Goal: Information Seeking & Learning: Learn about a topic

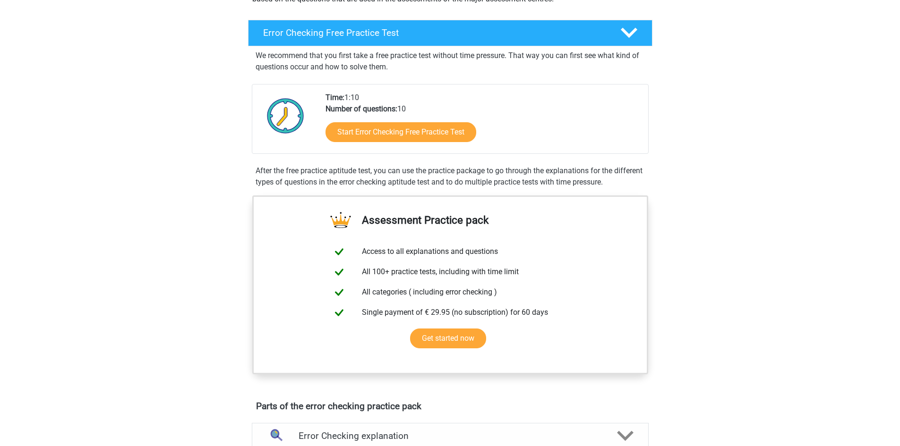
scroll to position [142, 0]
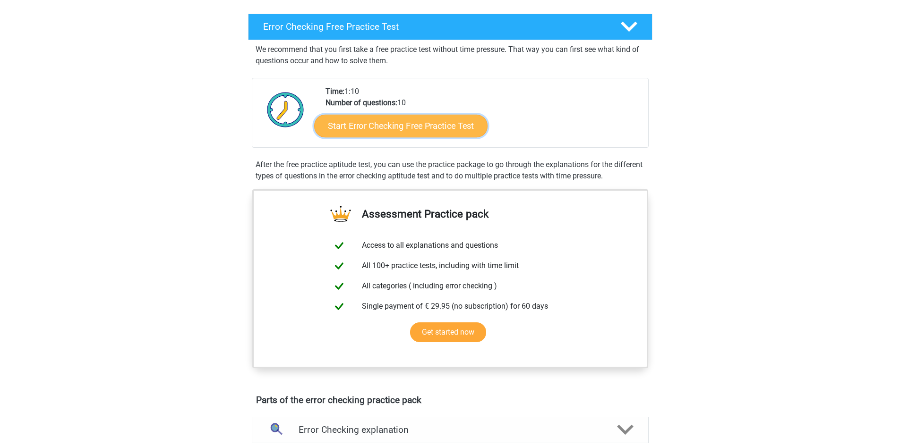
click at [425, 126] on link "Start Error Checking Free Practice Test" at bounding box center [400, 126] width 173 height 23
click at [400, 124] on link "Start Error Checking Free Practice Test" at bounding box center [400, 126] width 173 height 23
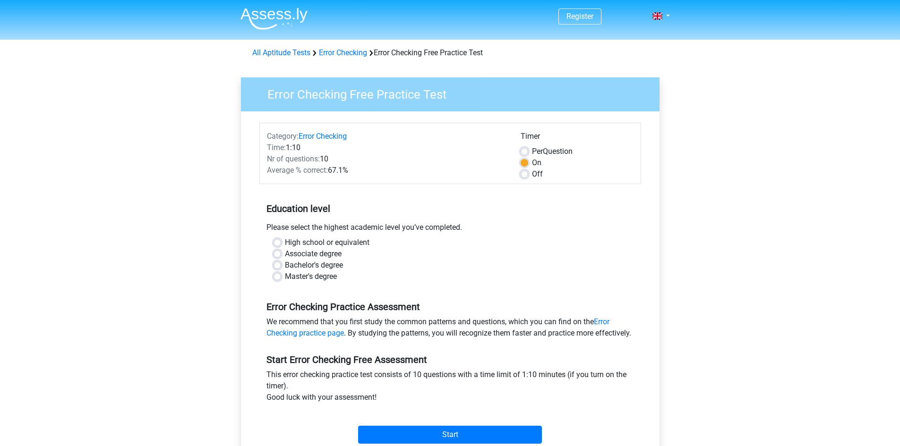
click at [285, 267] on label "Bachelor's degree" at bounding box center [314, 265] width 58 height 11
click at [279, 267] on input "Bachelor's degree" at bounding box center [277, 264] width 8 height 9
radio input "true"
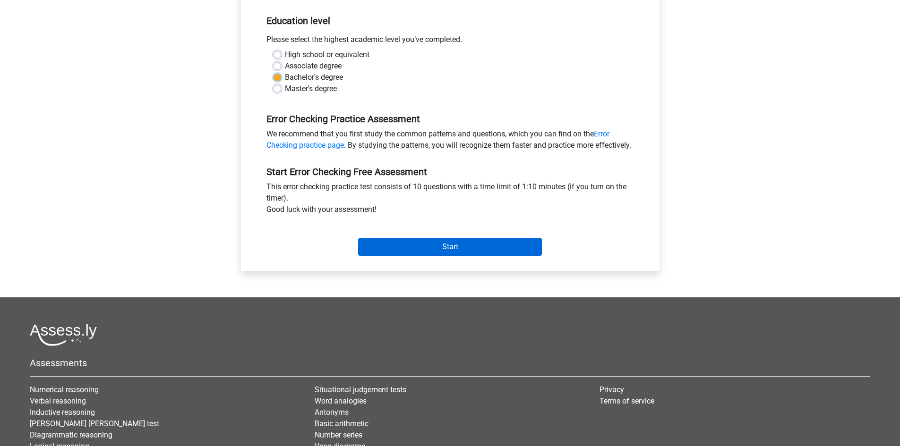
scroll to position [189, 0]
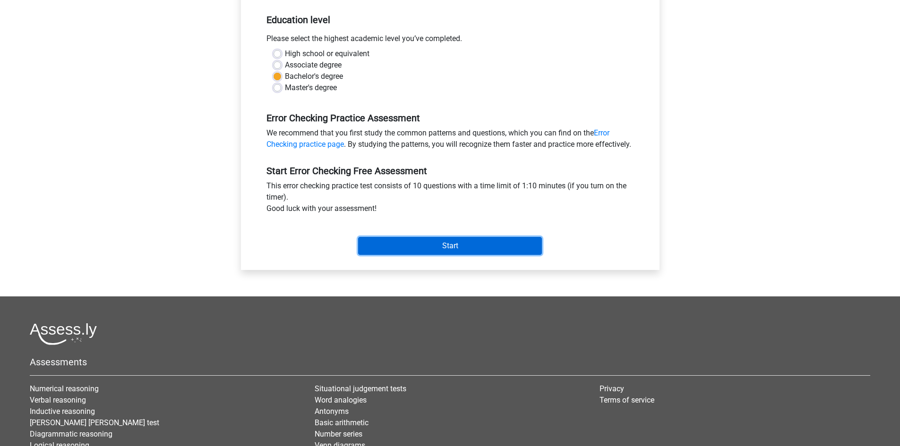
click at [418, 253] on input "Start" at bounding box center [450, 246] width 184 height 18
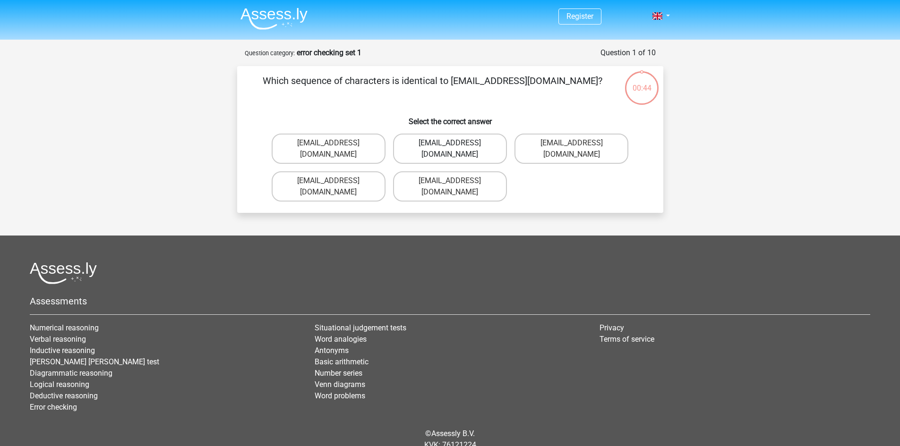
click at [462, 136] on label "Evie_Maede@jointmail.com.uk" at bounding box center [450, 149] width 114 height 30
click at [456, 143] on input "Evie_Maede@jointmail.com.uk" at bounding box center [453, 146] width 6 height 6
radio input "true"
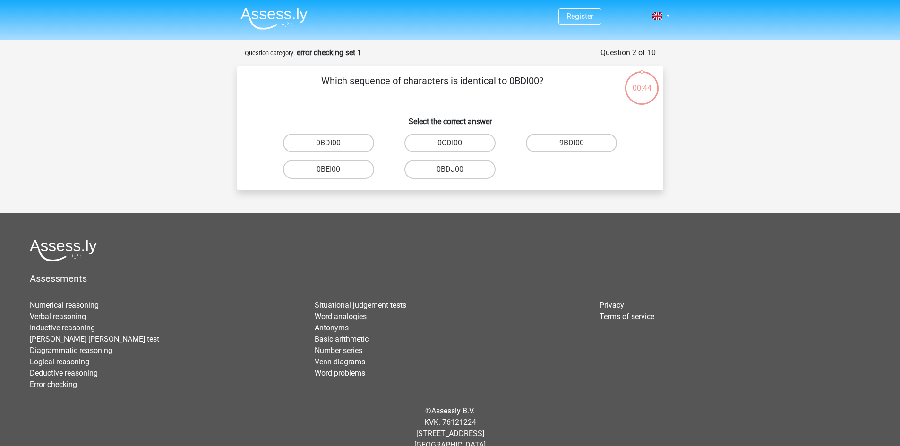
scroll to position [16, 0]
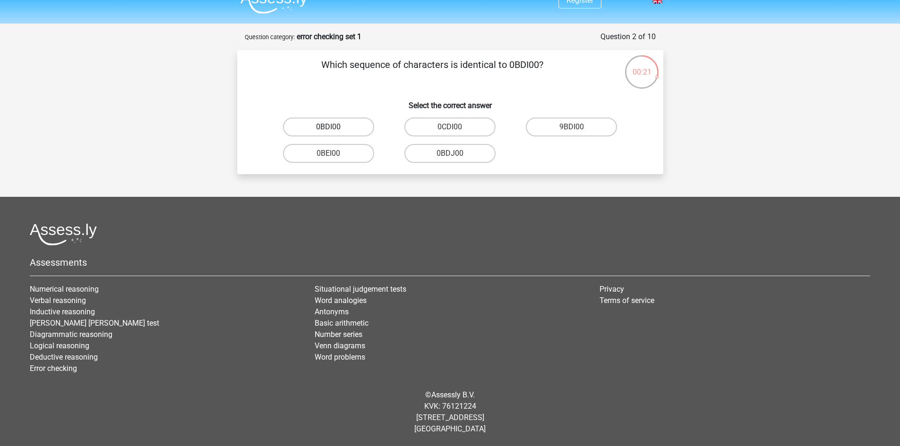
click at [335, 124] on label "0BDI00" at bounding box center [328, 127] width 91 height 19
click at [334, 127] on input "0BDI00" at bounding box center [331, 130] width 6 height 6
radio input "true"
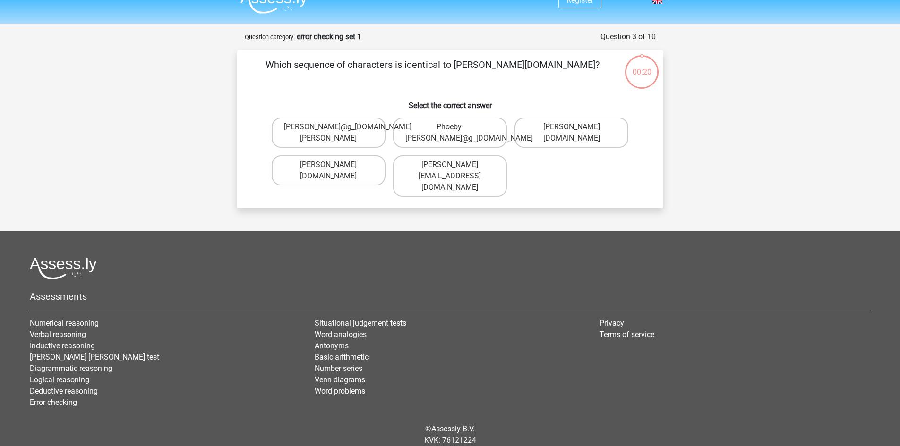
scroll to position [39, 0]
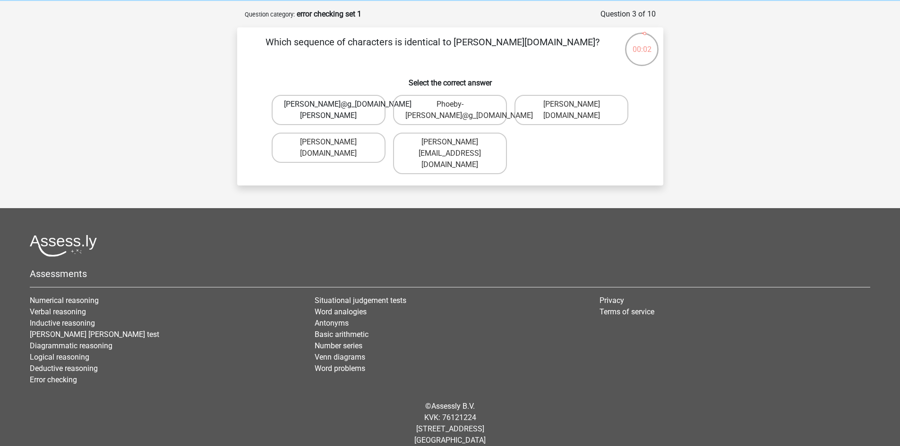
click at [359, 109] on label "Phoebe-Patterson@g_mail.gl" at bounding box center [329, 110] width 114 height 30
click at [334, 109] on input "Phoebe-Patterson@g_mail.gl" at bounding box center [331, 107] width 6 height 6
radio input "true"
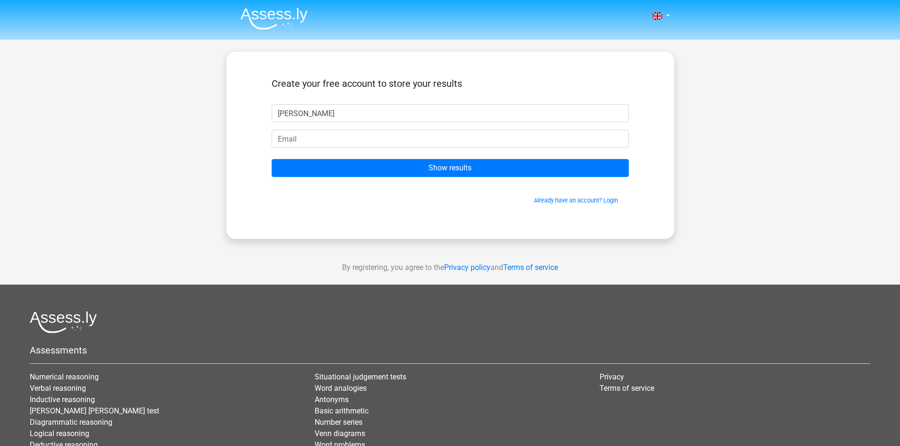
type input "[PERSON_NAME]"
click at [350, 137] on input "email" at bounding box center [450, 139] width 357 height 18
type input "sagablast22@gmail.com"
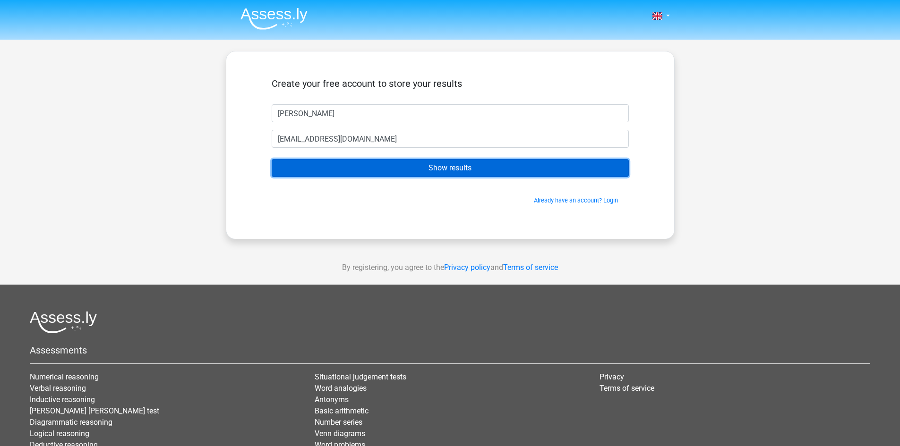
click at [366, 166] on input "Show results" at bounding box center [450, 168] width 357 height 18
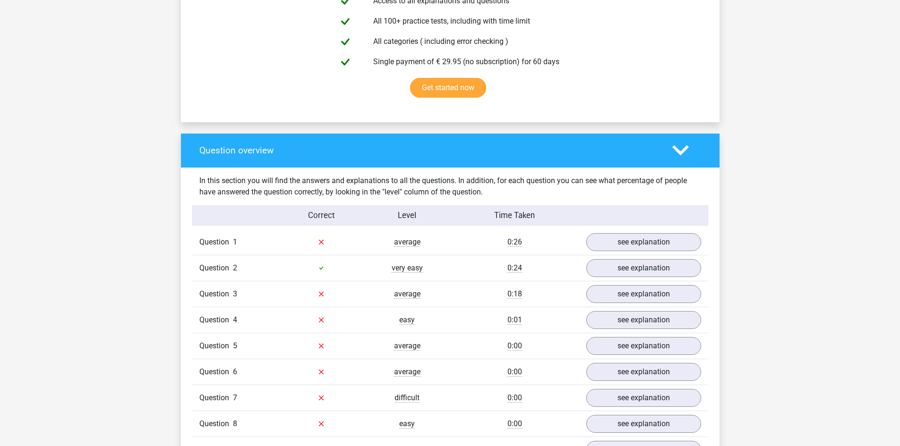
scroll to position [567, 0]
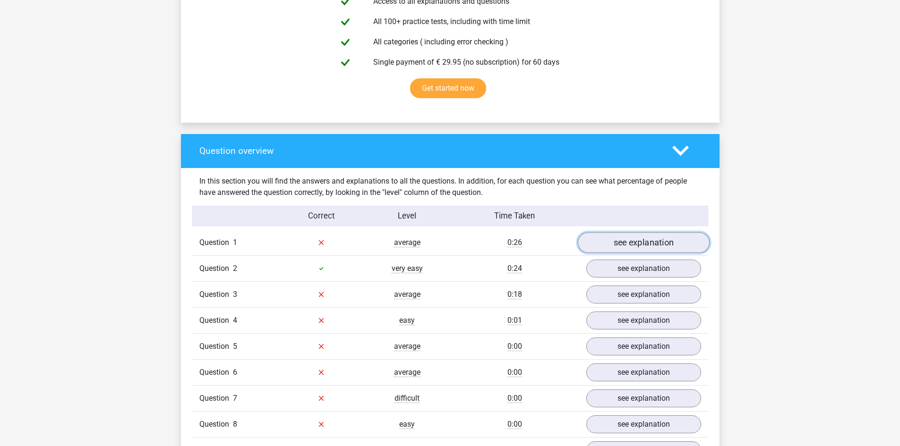
click at [646, 242] on link "see explanation" at bounding box center [643, 242] width 132 height 21
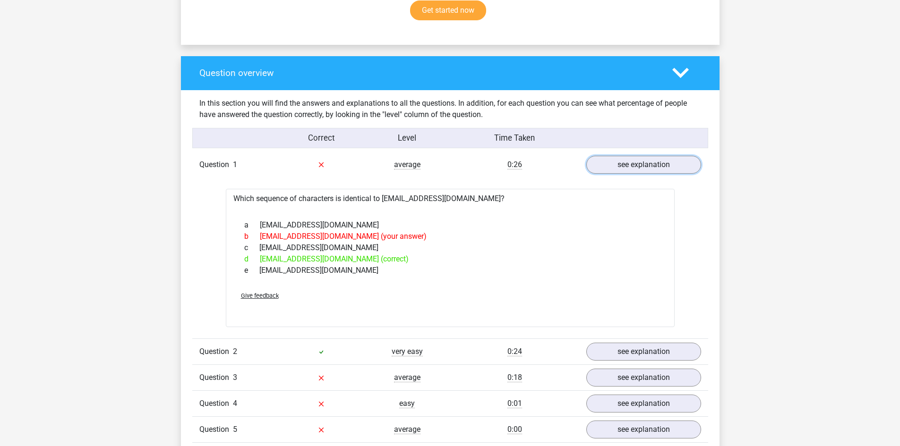
scroll to position [661, 0]
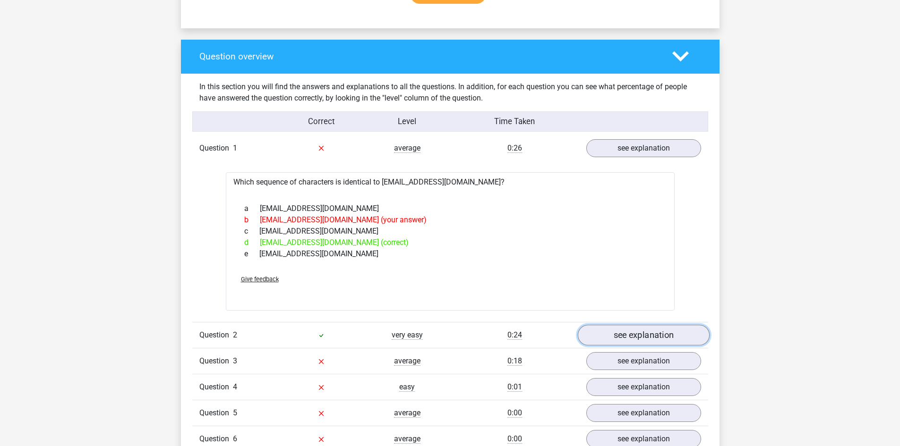
click at [617, 340] on link "see explanation" at bounding box center [643, 335] width 132 height 21
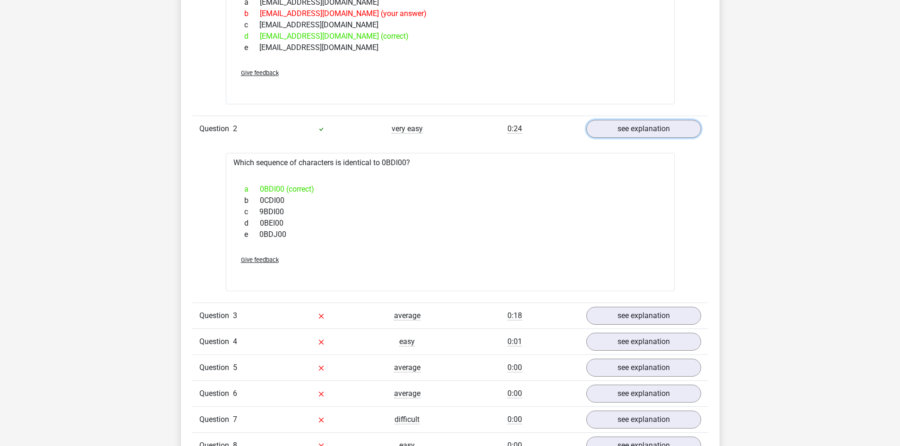
scroll to position [897, 0]
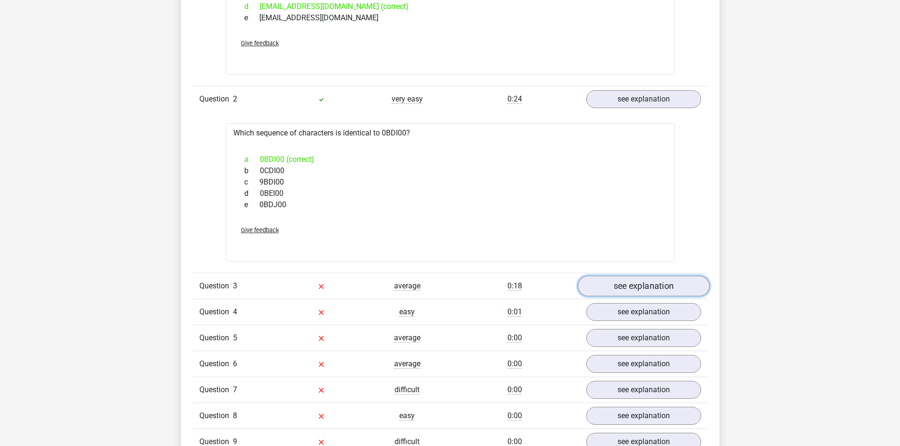
click at [613, 286] on link "see explanation" at bounding box center [643, 286] width 132 height 21
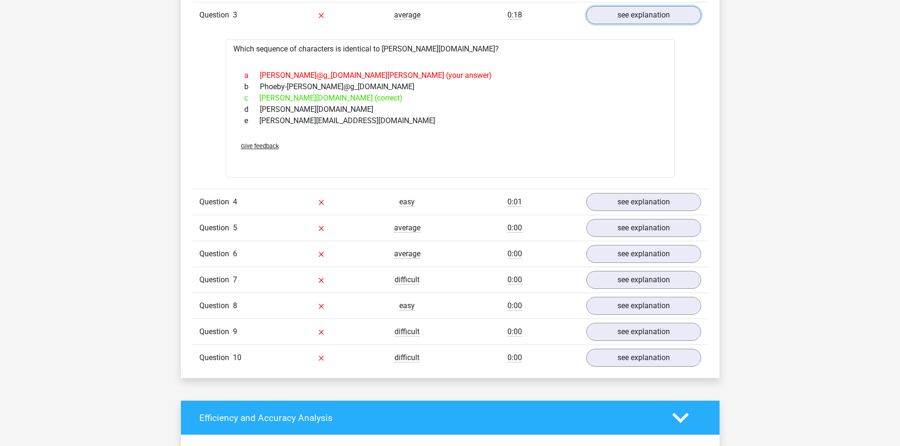
scroll to position [1181, 0]
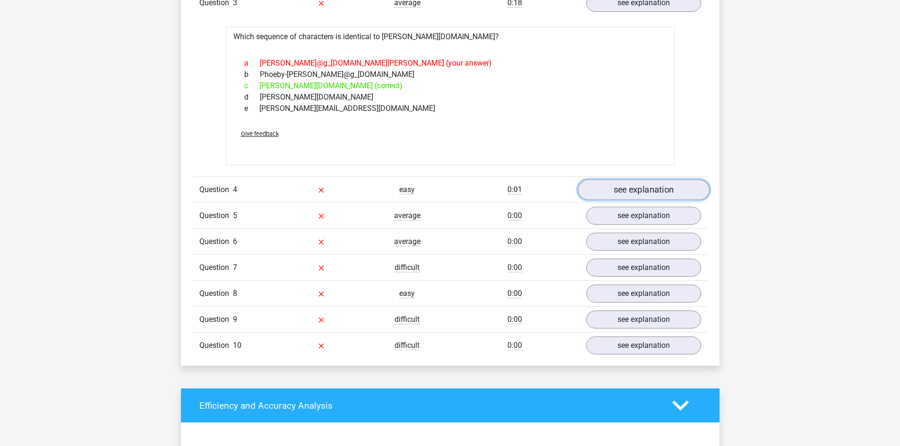
click at [647, 188] on link "see explanation" at bounding box center [643, 189] width 132 height 21
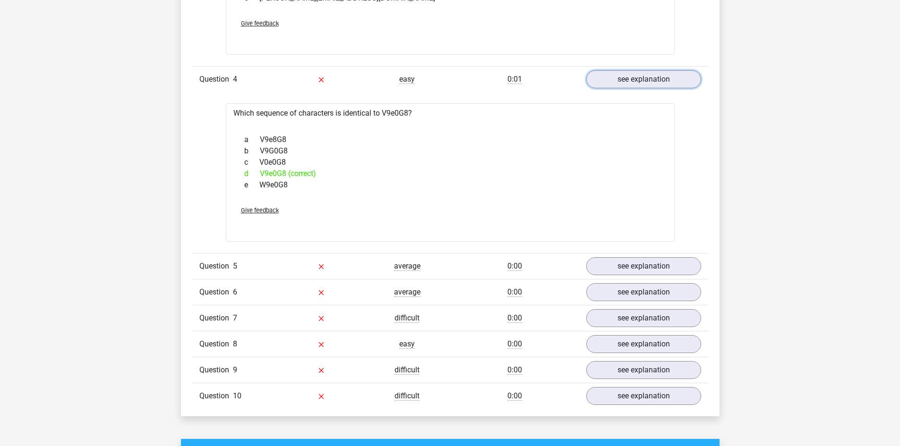
scroll to position [1370, 0]
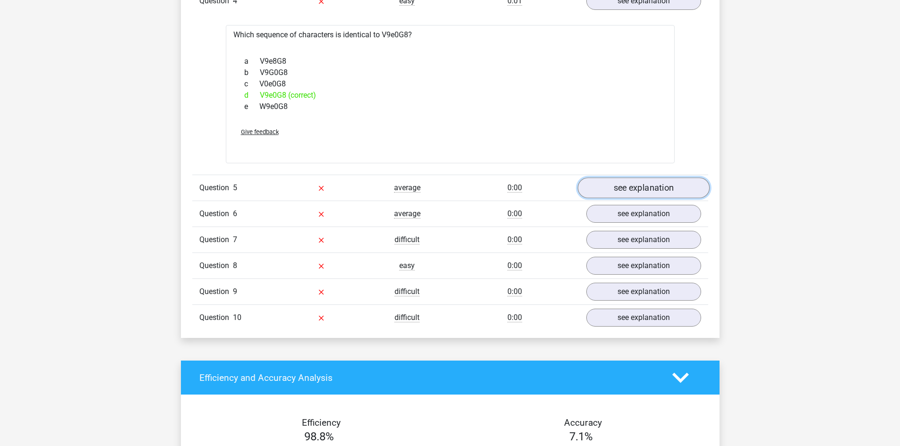
click at [674, 193] on link "see explanation" at bounding box center [643, 188] width 132 height 21
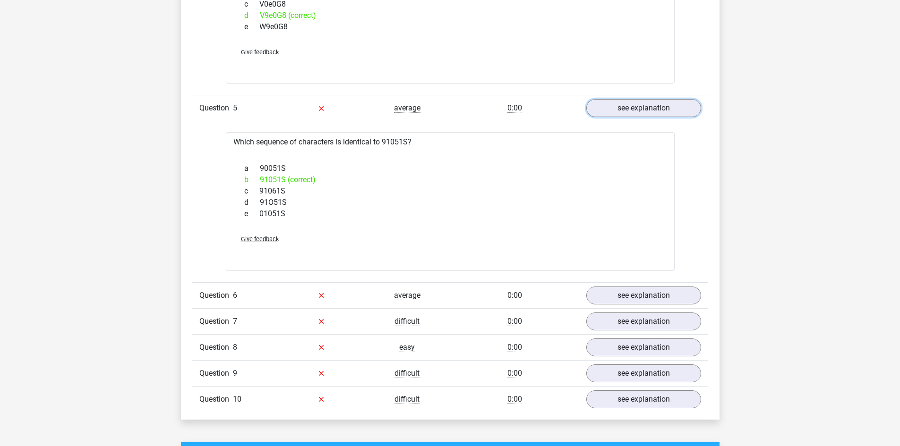
scroll to position [1559, 0]
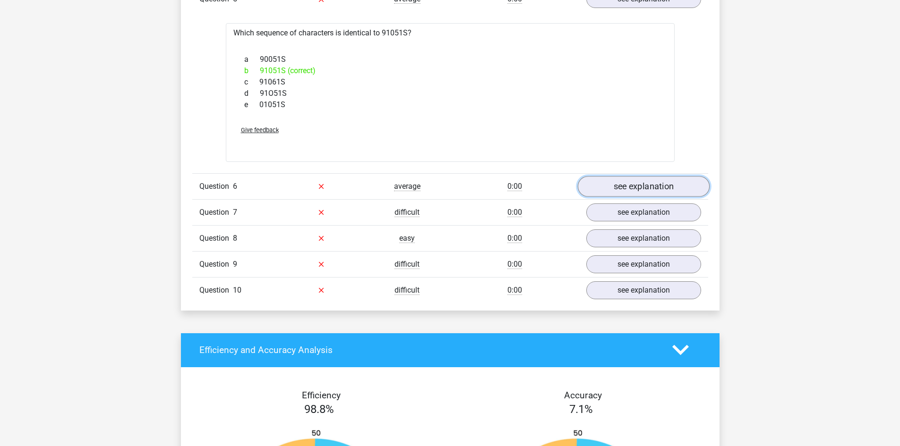
click at [665, 189] on link "see explanation" at bounding box center [643, 186] width 132 height 21
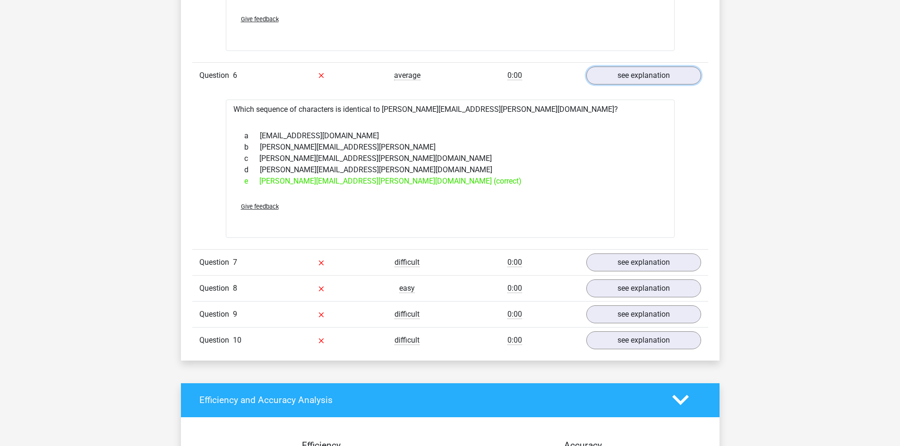
scroll to position [1700, 0]
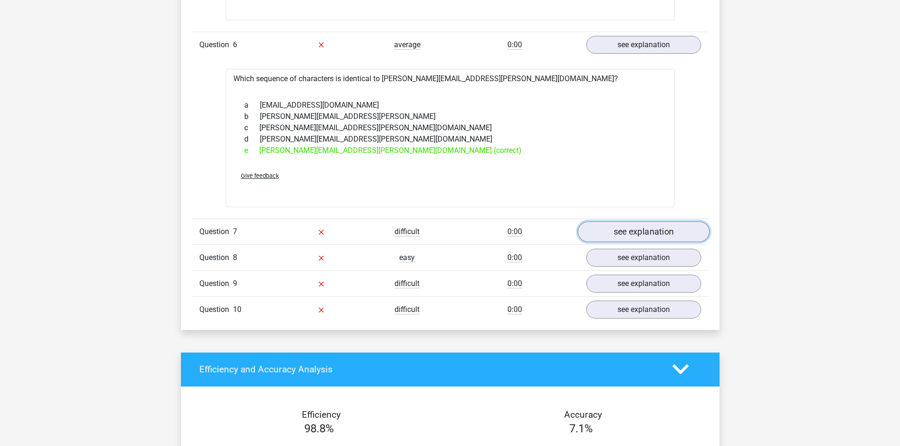
click at [639, 234] on link "see explanation" at bounding box center [643, 232] width 132 height 21
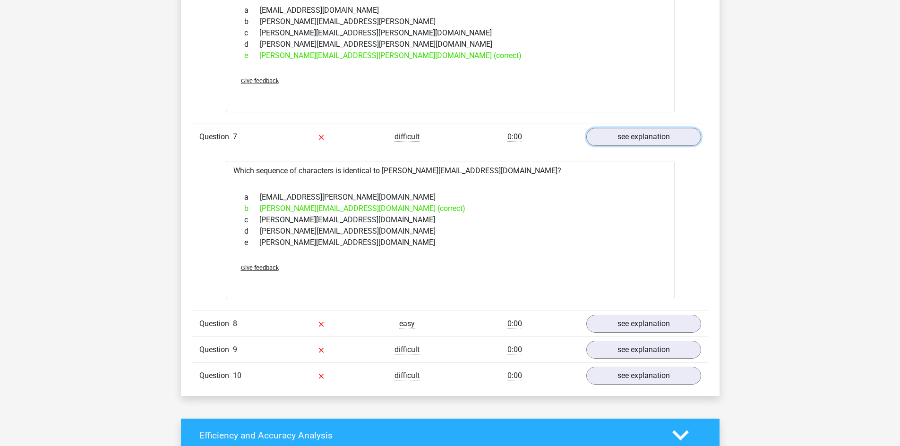
scroll to position [1842, 0]
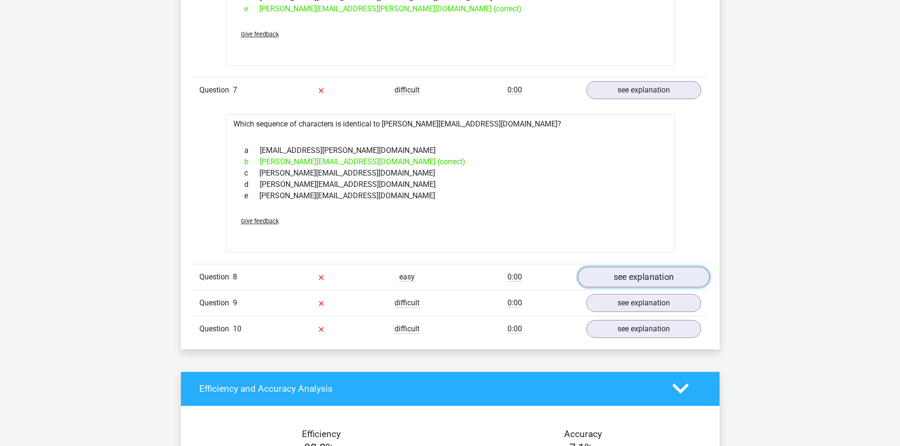
click at [642, 280] on link "see explanation" at bounding box center [643, 277] width 132 height 21
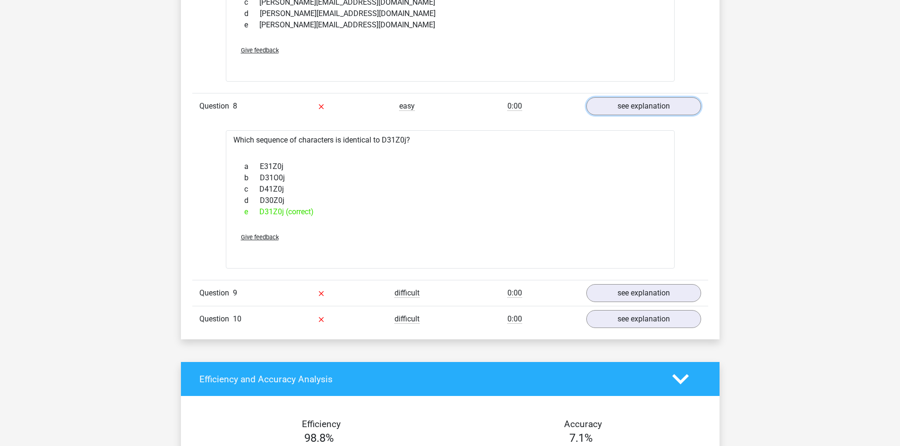
scroll to position [2031, 0]
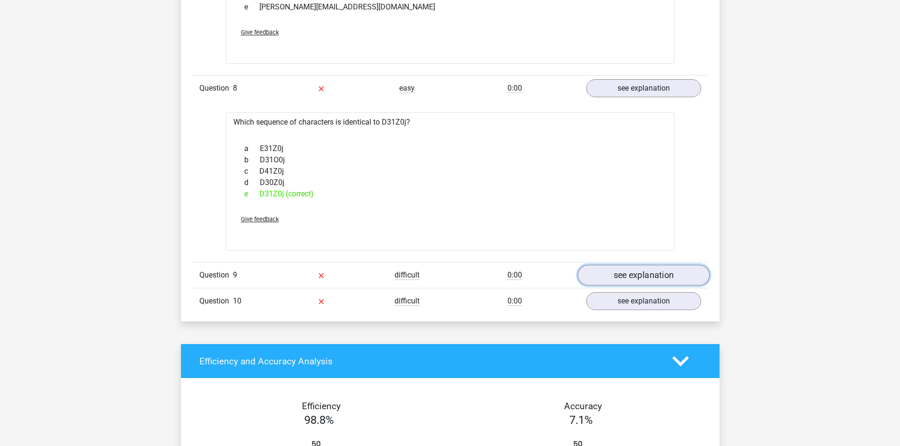
click at [654, 276] on link "see explanation" at bounding box center [643, 275] width 132 height 21
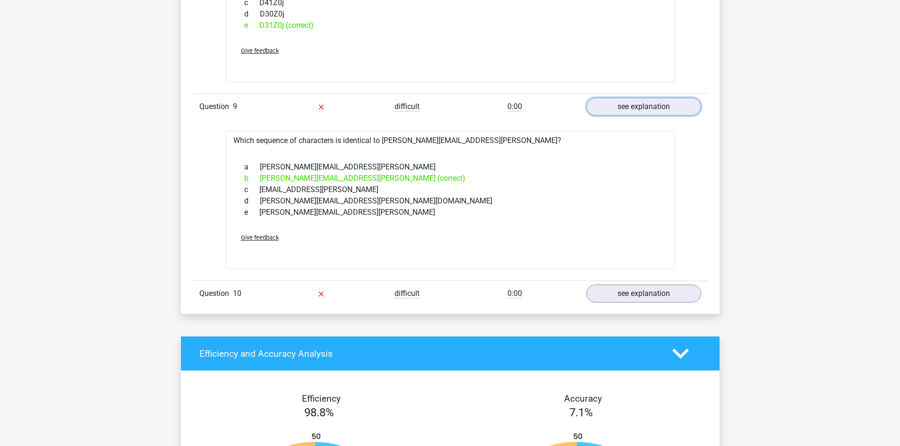
scroll to position [2220, 0]
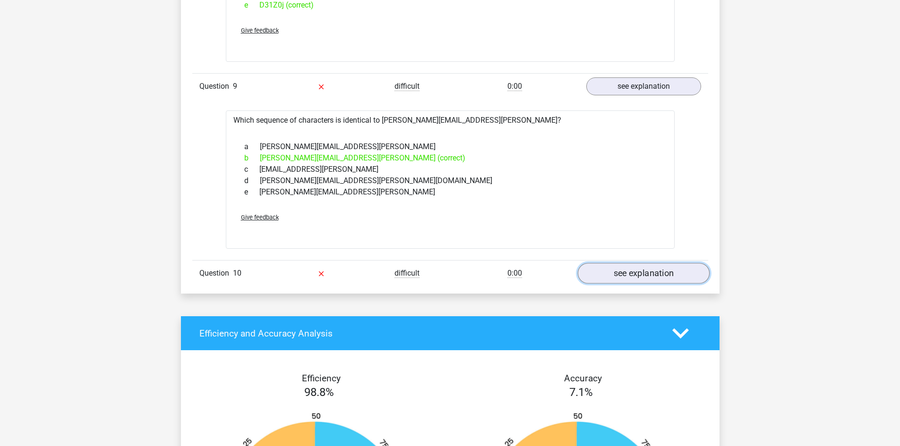
click at [639, 275] on link "see explanation" at bounding box center [643, 273] width 132 height 21
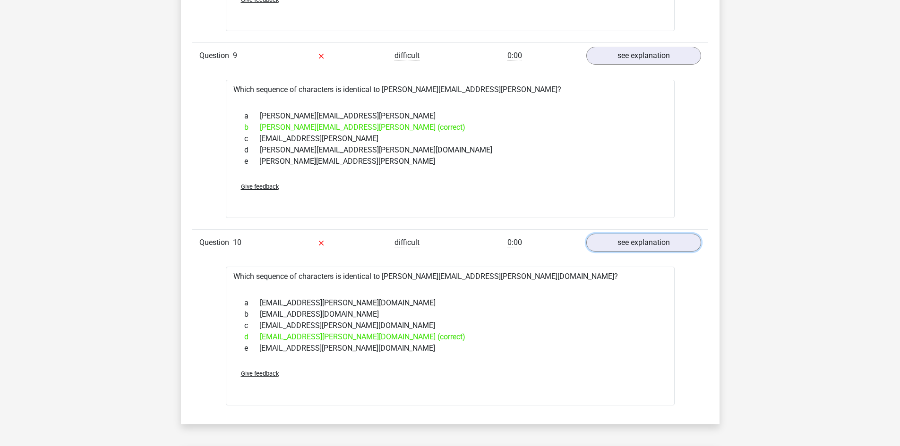
scroll to position [2267, 0]
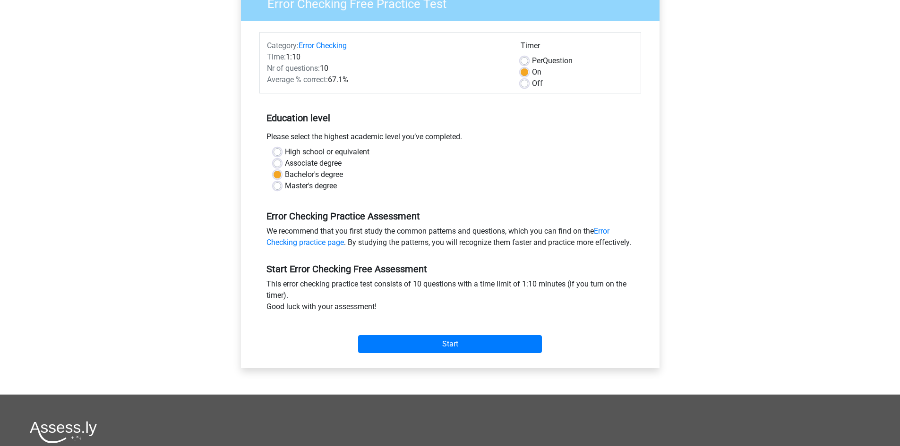
scroll to position [94, 0]
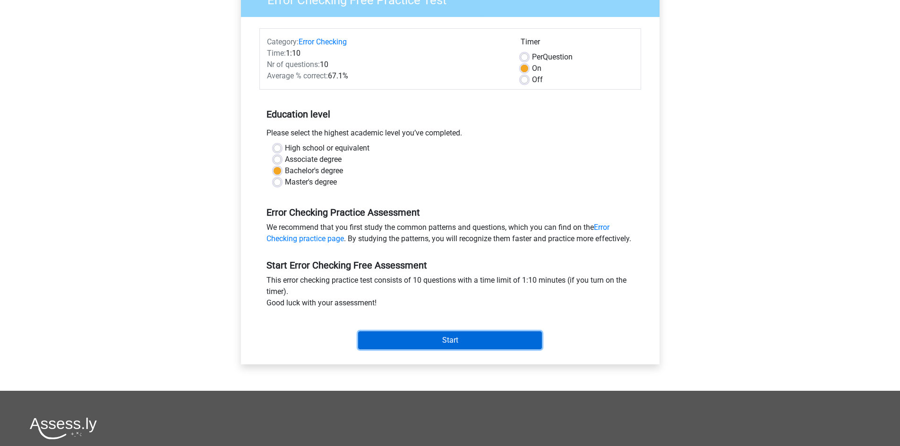
click at [458, 349] on input "Start" at bounding box center [450, 341] width 184 height 18
